Goal: Information Seeking & Learning: Learn about a topic

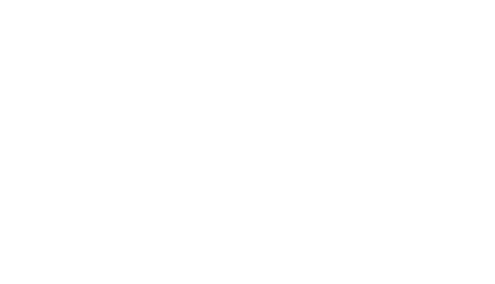
select select "Song"
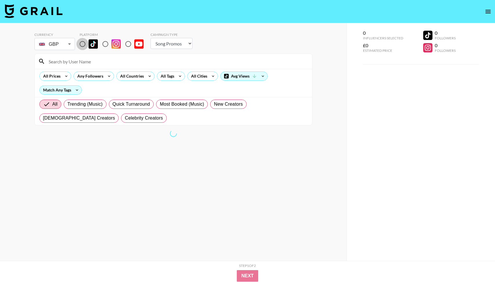
click at [84, 46] on input "radio" at bounding box center [82, 44] width 12 height 12
radio input "true"
click at [65, 61] on input at bounding box center [177, 61] width 264 height 9
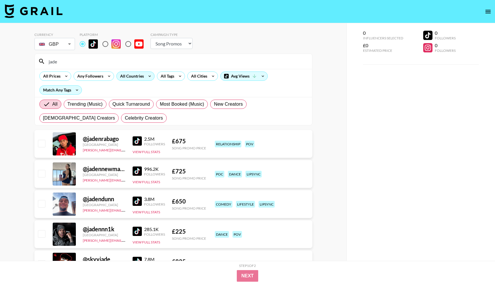
type input "jade"
click at [143, 74] on div "All Countries" at bounding box center [131, 76] width 28 height 9
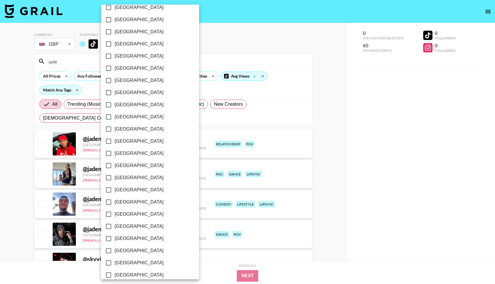
scroll to position [391, 0]
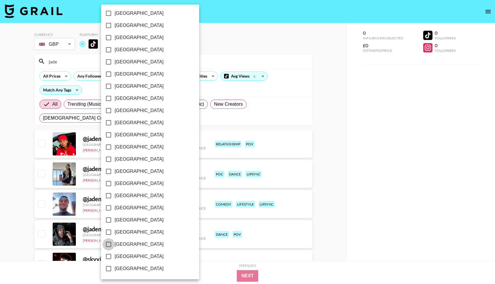
click at [108, 247] on input "[GEOGRAPHIC_DATA]" at bounding box center [109, 244] width 12 height 12
checkbox input "true"
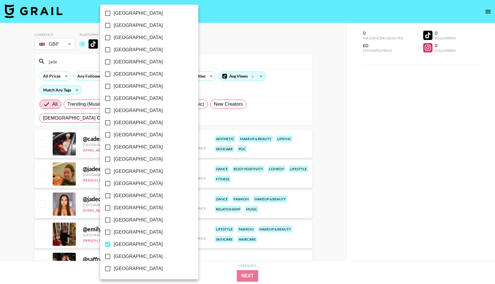
click at [332, 195] on div at bounding box center [247, 142] width 495 height 284
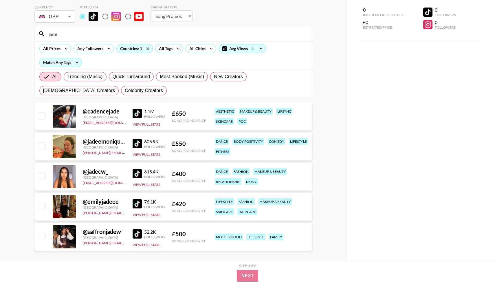
scroll to position [34, 0]
